Goal: Navigation & Orientation: Understand site structure

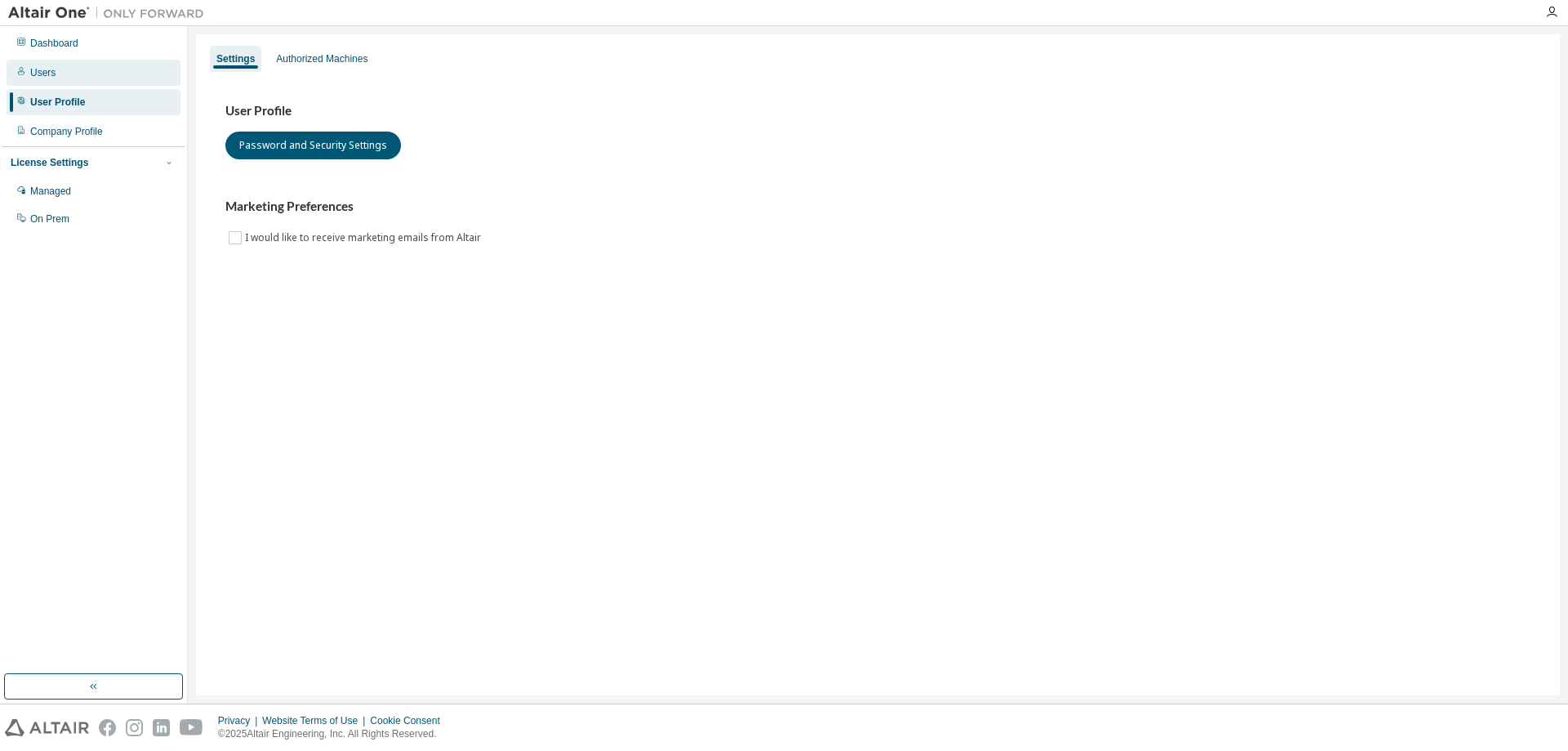
click at [109, 70] on div "Users" at bounding box center [93, 72] width 174 height 26
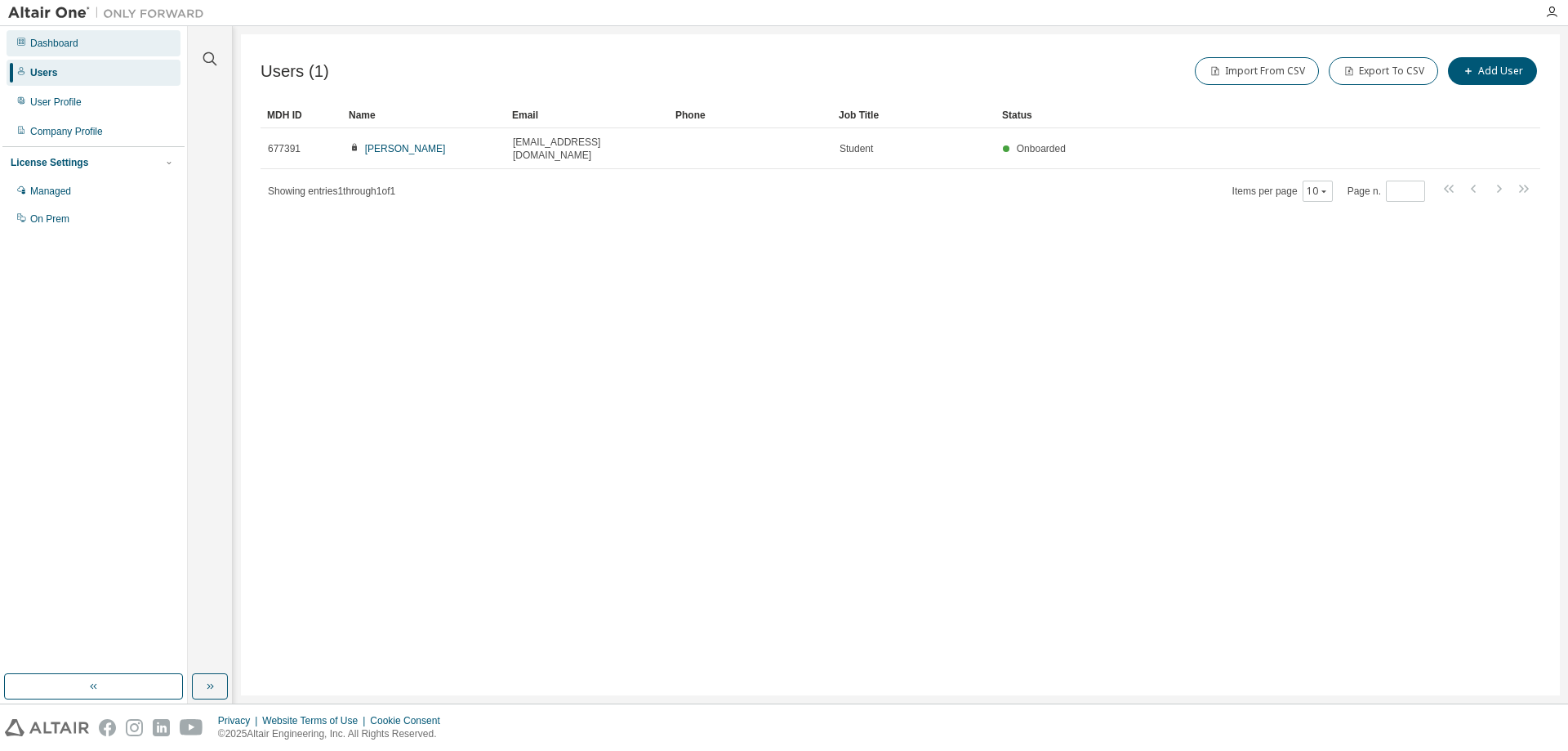
click at [112, 46] on div "Dashboard" at bounding box center [93, 43] width 174 height 26
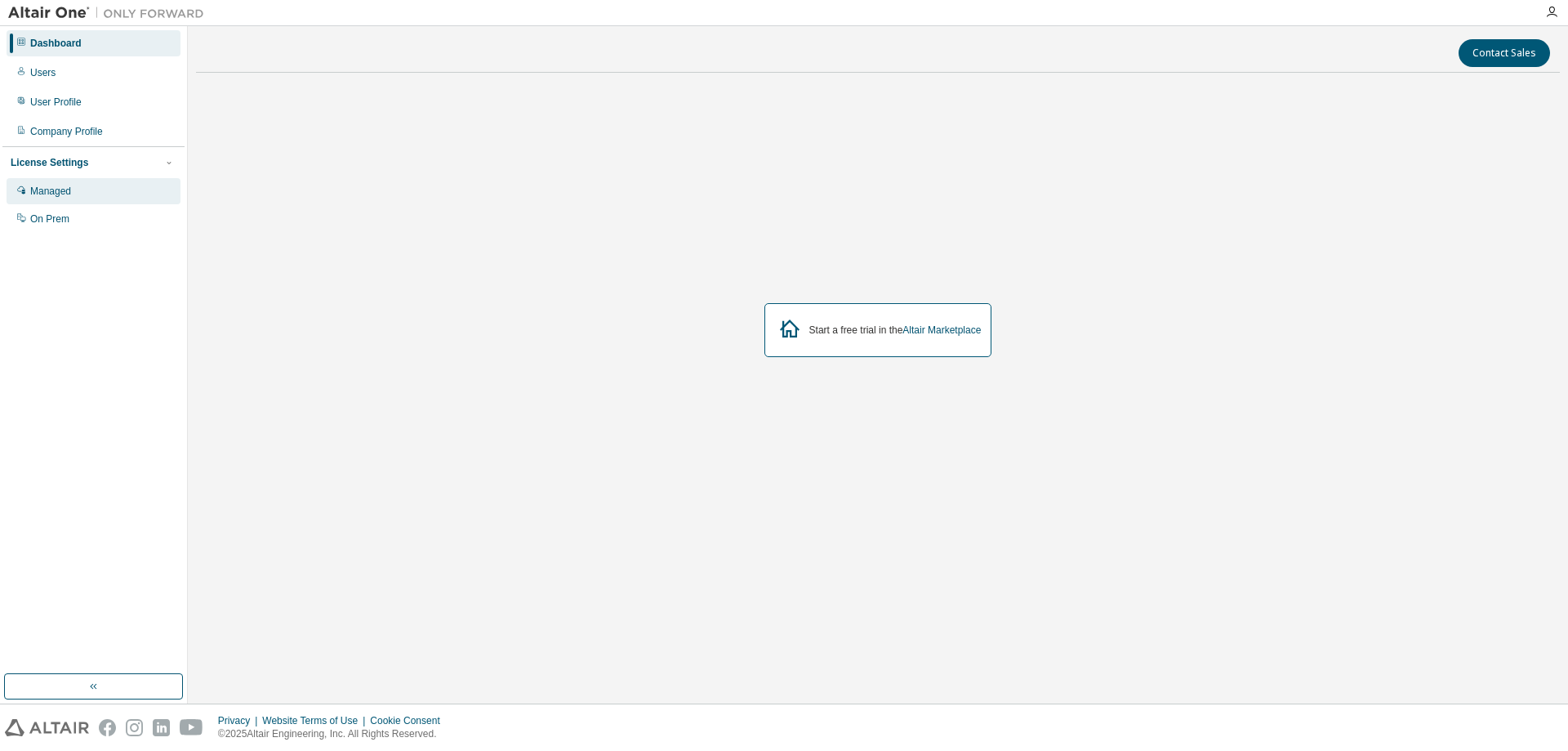
click at [91, 192] on div "Managed" at bounding box center [93, 191] width 174 height 26
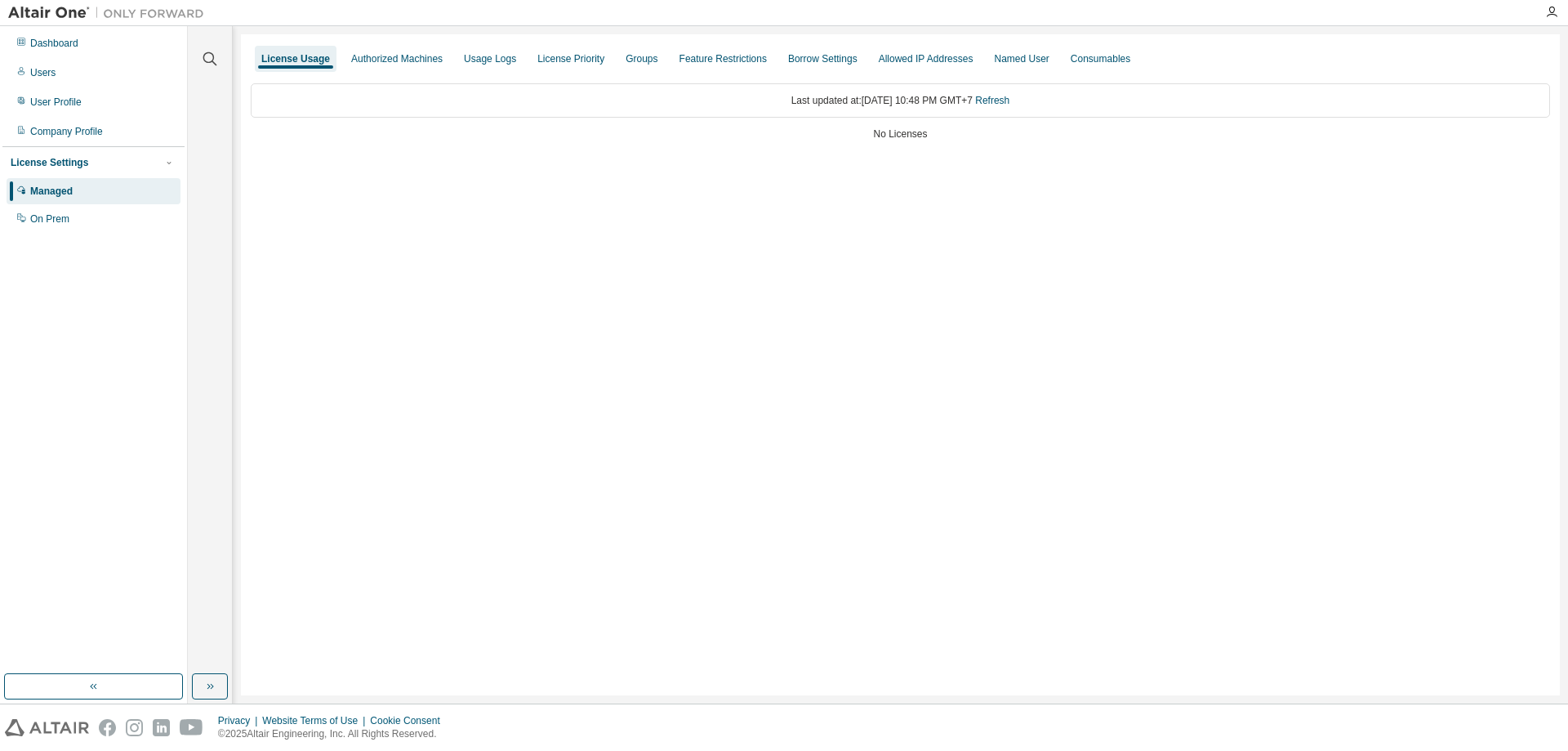
click at [891, 103] on div "Last updated at: [DATE] 10:48 PM GMT+7 Refresh" at bounding box center [901, 100] width 1299 height 34
click at [914, 138] on div "No Licenses" at bounding box center [901, 133] width 1299 height 13
click at [399, 55] on div "Authorized Machines" at bounding box center [397, 59] width 92 height 13
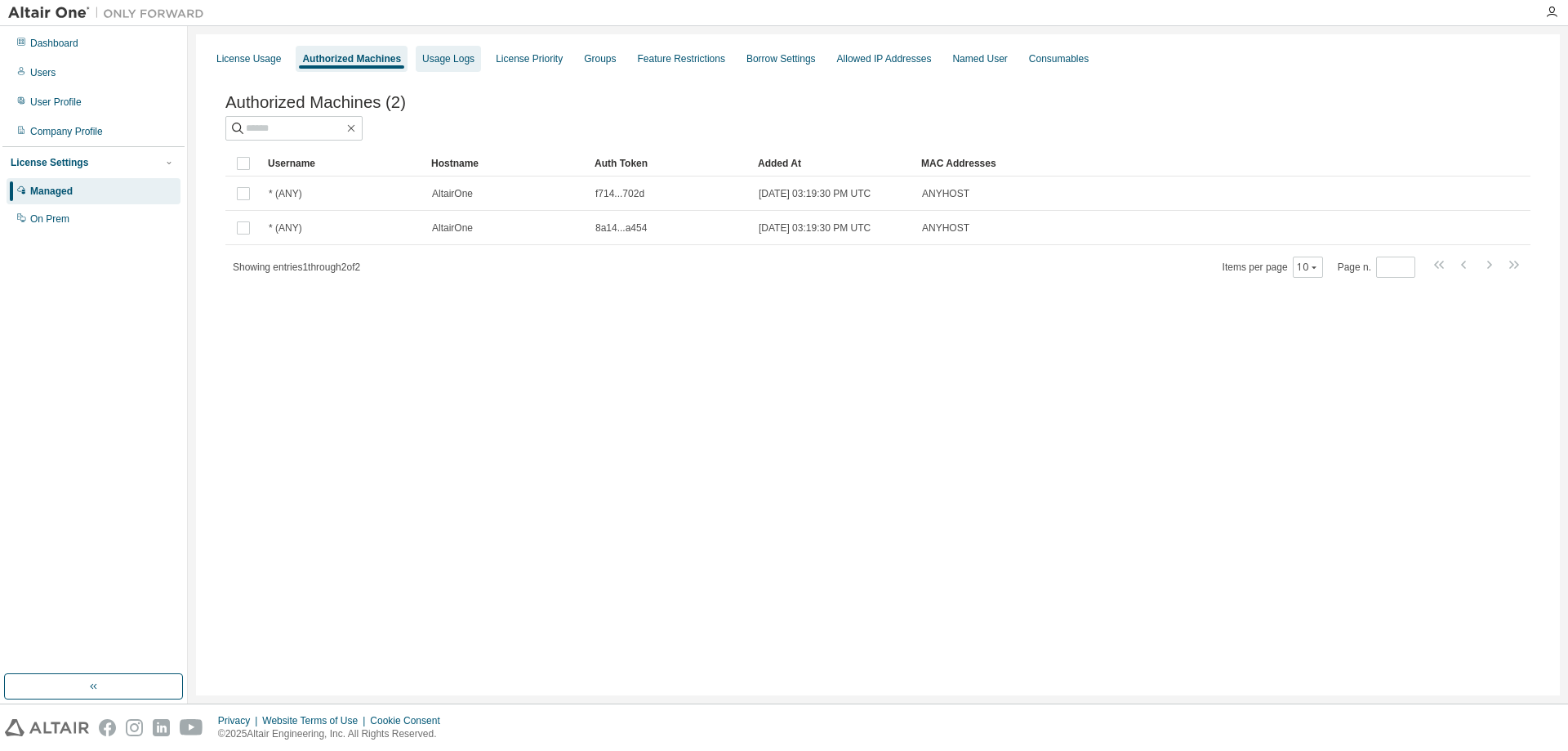
click at [446, 59] on div "Usage Logs" at bounding box center [449, 59] width 53 height 13
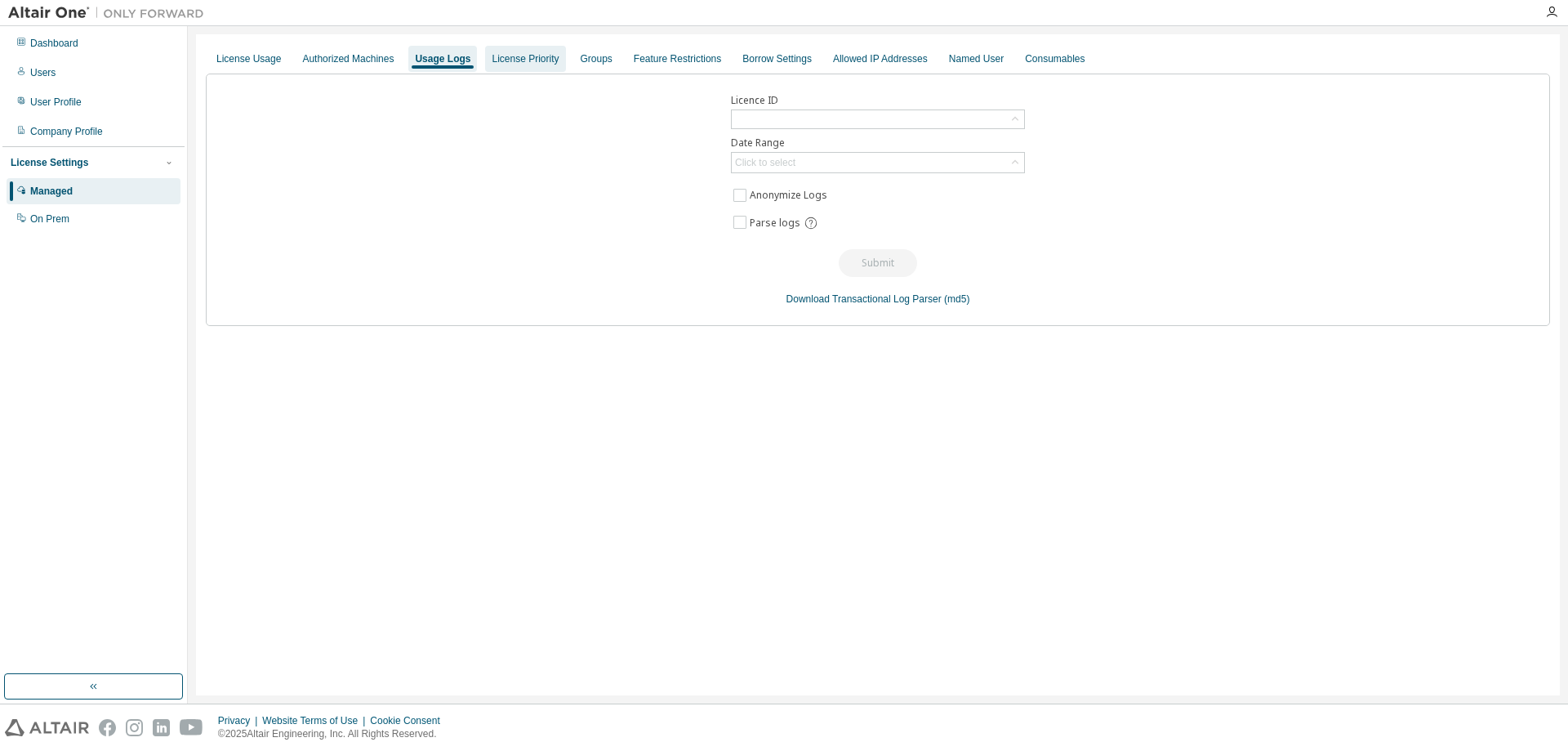
click at [494, 57] on div "License Priority" at bounding box center [525, 59] width 67 height 13
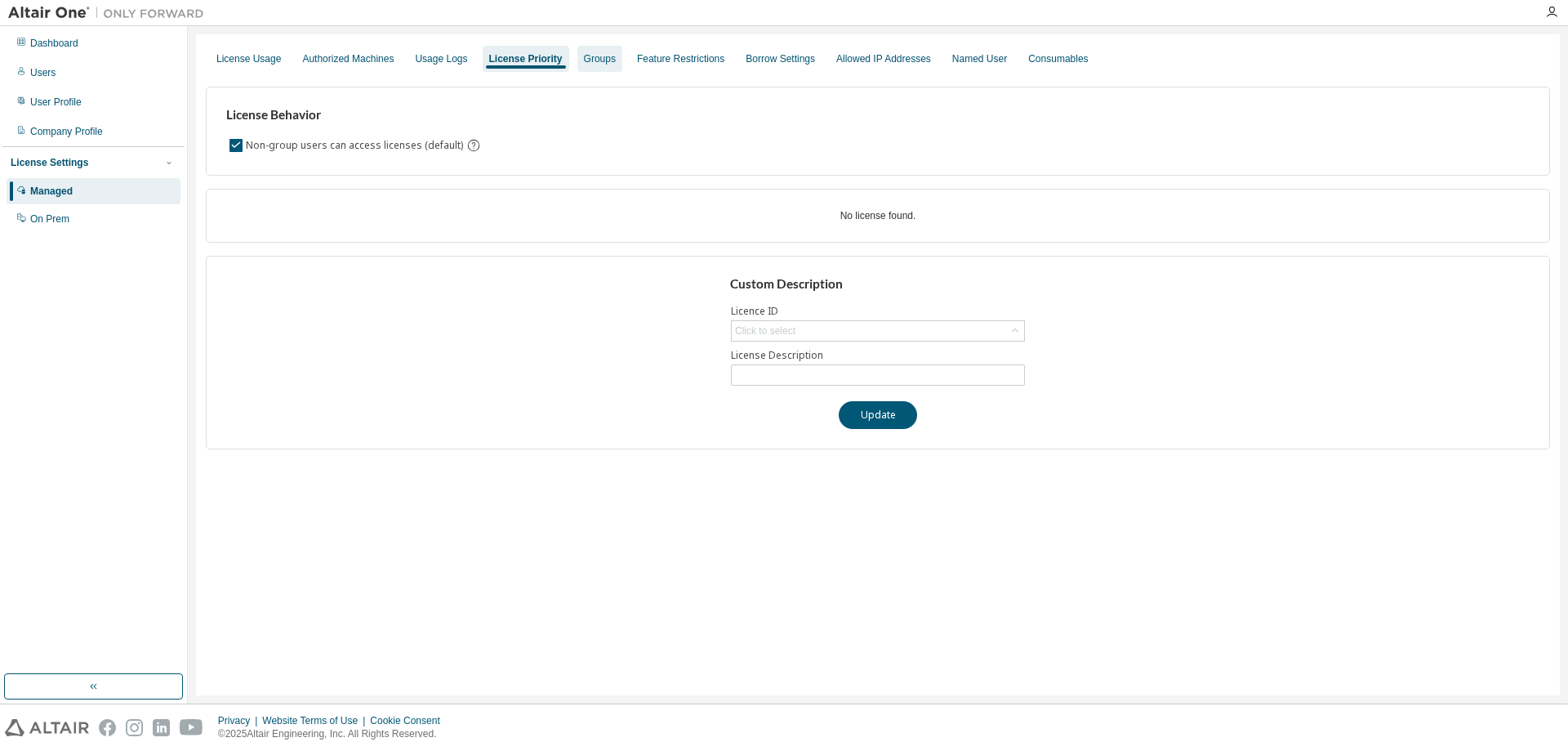
click at [600, 60] on div "Groups" at bounding box center [600, 59] width 32 height 13
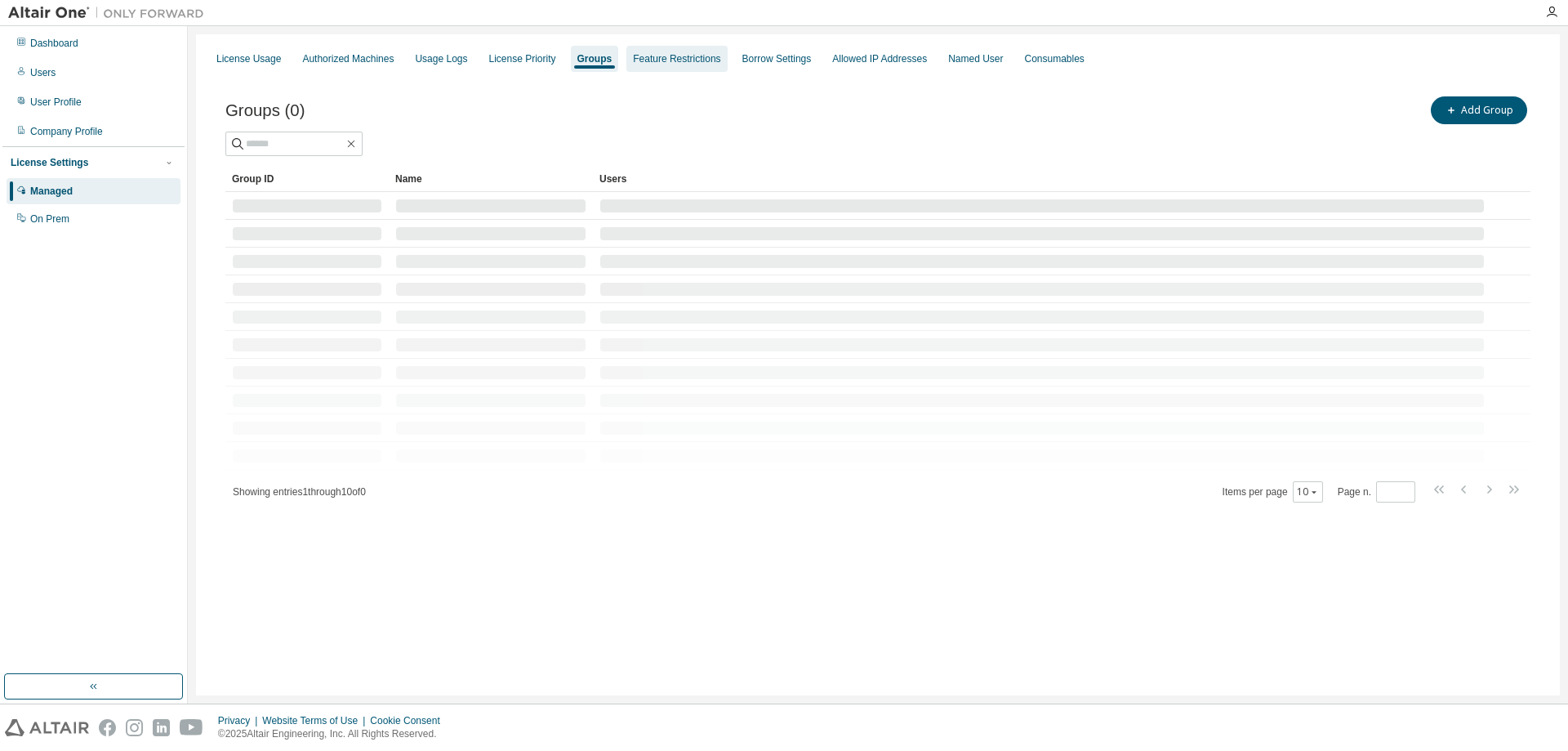
click at [689, 58] on div "Feature Restrictions" at bounding box center [676, 59] width 87 height 13
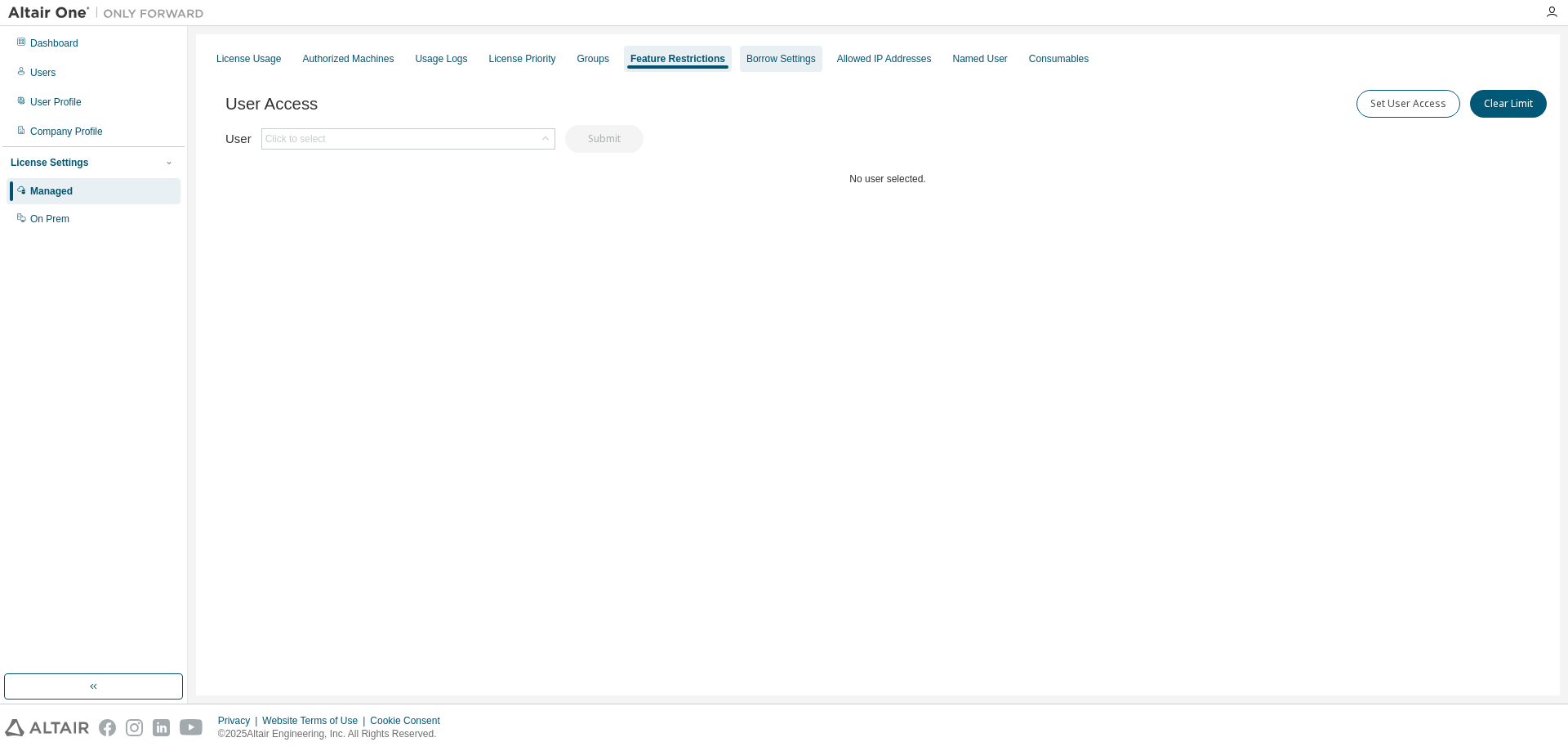
click at [775, 59] on div "Borrow Settings" at bounding box center [781, 59] width 70 height 13
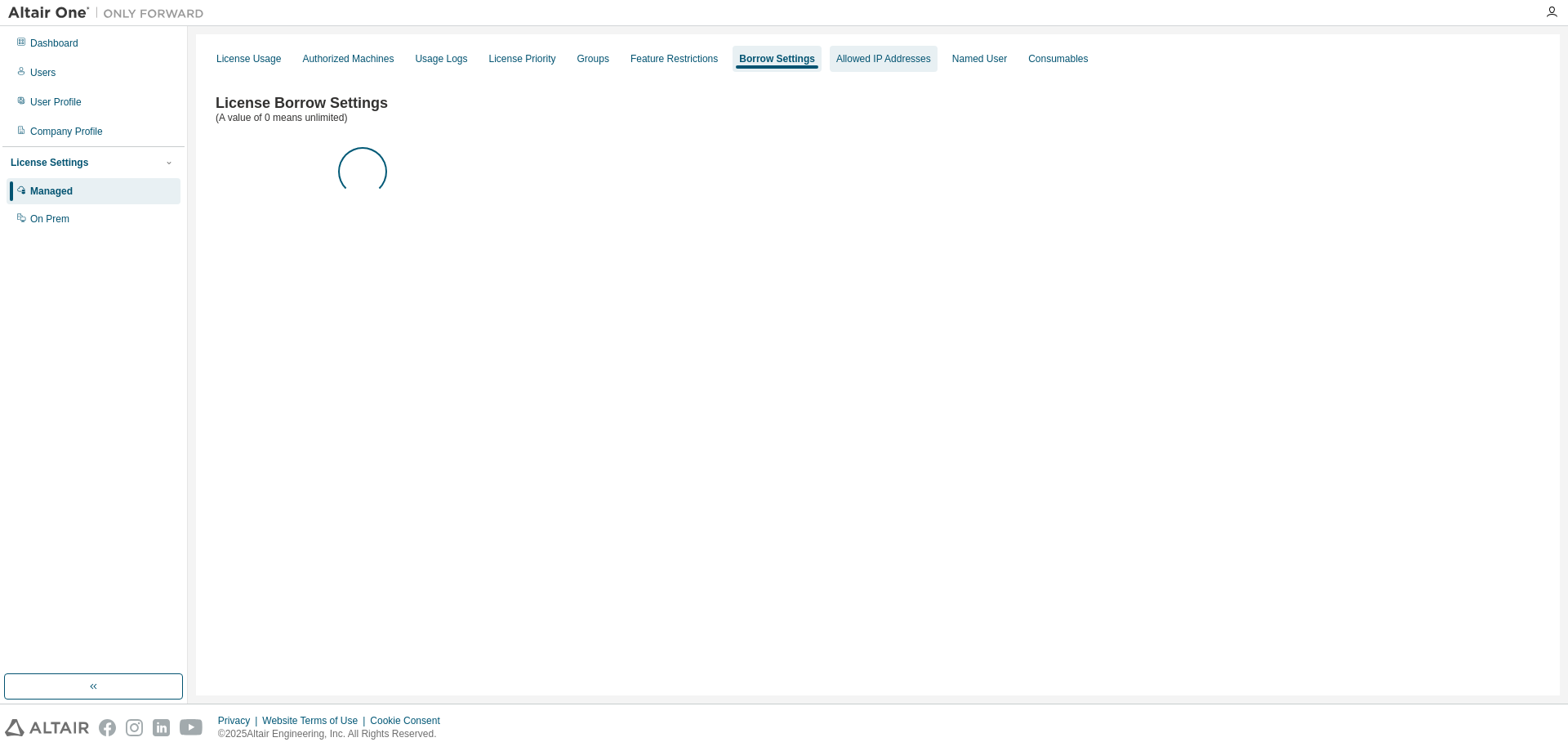
click at [853, 61] on div "Allowed IP Addresses" at bounding box center [884, 59] width 95 height 13
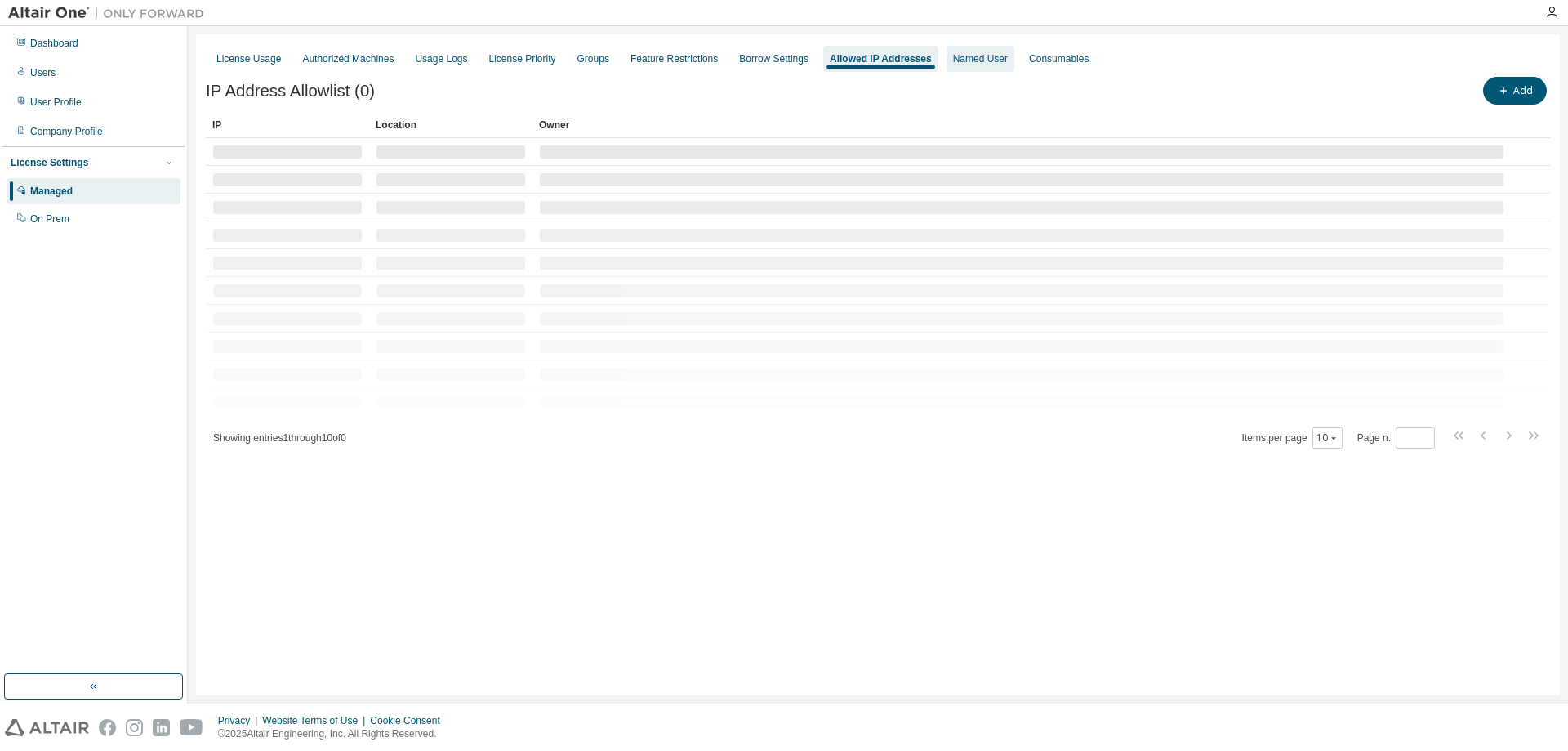
click at [957, 64] on div "Named User" at bounding box center [980, 59] width 55 height 13
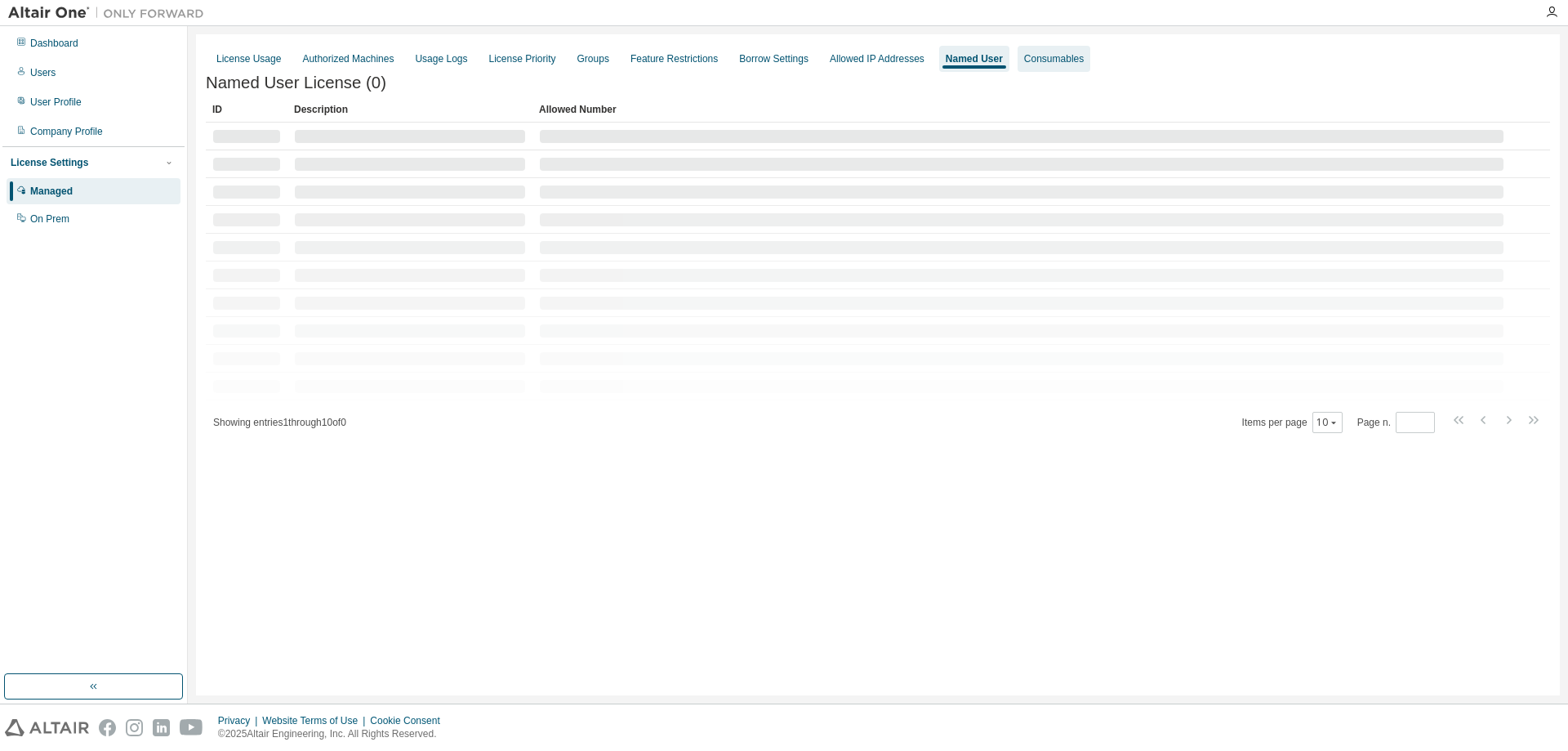
click at [1024, 64] on div "Consumables" at bounding box center [1053, 59] width 59 height 13
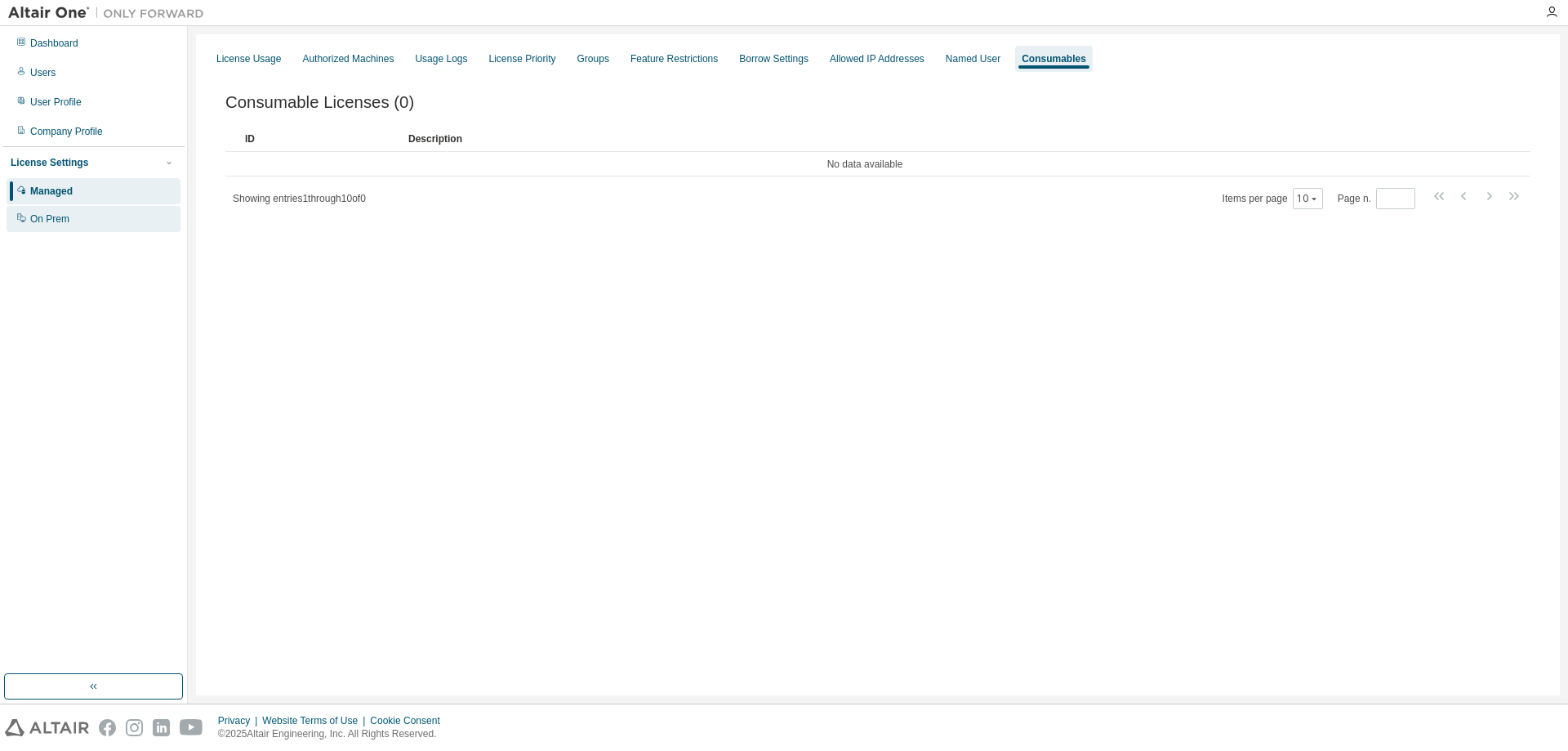
click at [82, 221] on div "On Prem" at bounding box center [93, 219] width 174 height 26
